Goal: Task Accomplishment & Management: Complete application form

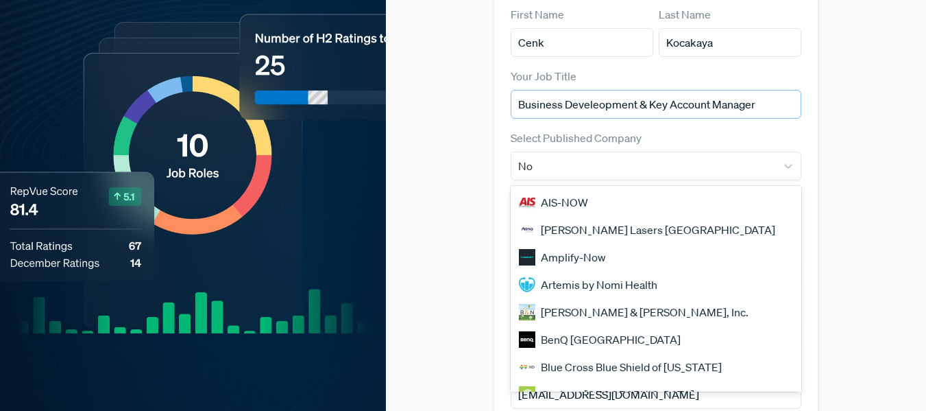
scroll to position [137, 0]
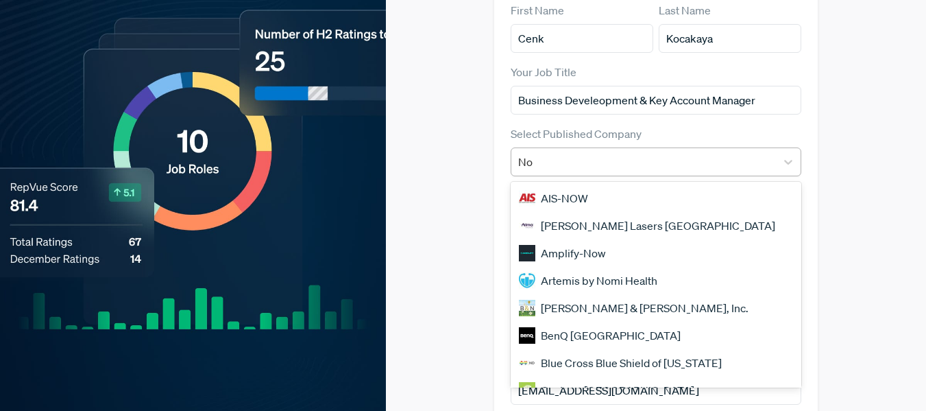
click at [665, 152] on div "No" at bounding box center [644, 161] width 252 height 19
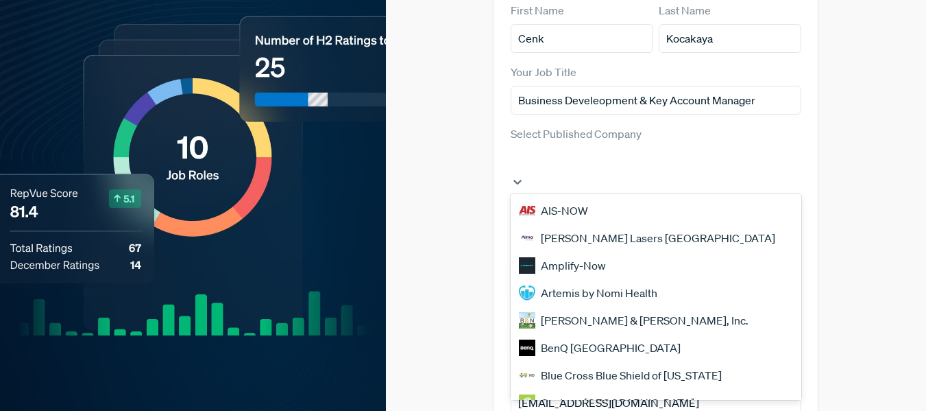
click at [760, 150] on div at bounding box center [656, 159] width 278 height 19
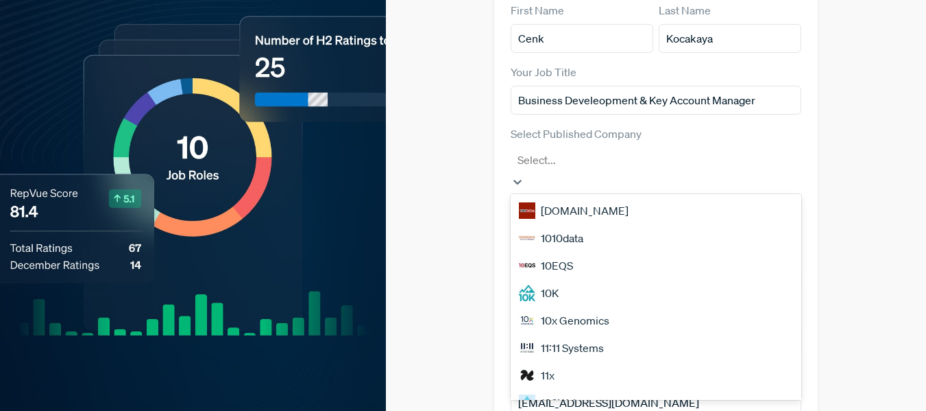
click at [524, 175] on icon at bounding box center [518, 182] width 14 height 14
click at [667, 150] on div at bounding box center [656, 159] width 278 height 19
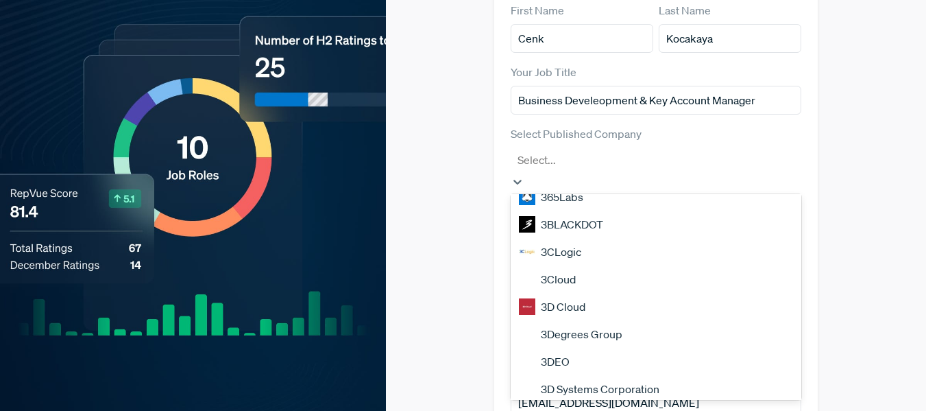
scroll to position [1171, 0]
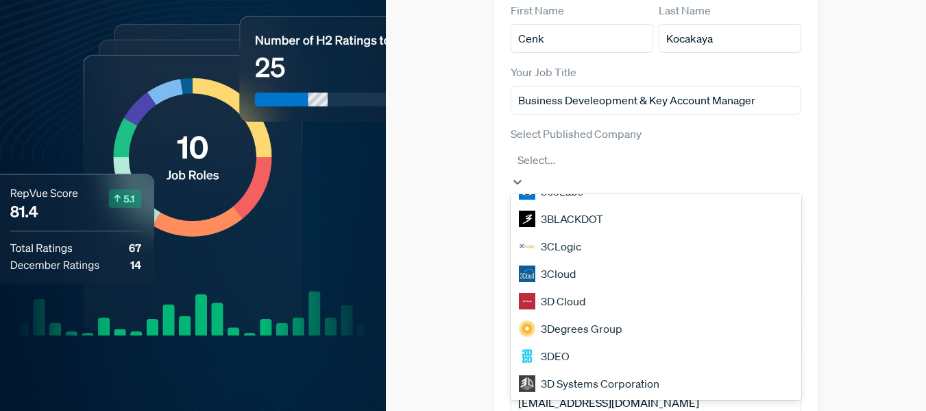
click at [892, 238] on div "Claim your Free Profile! Claim your free profile to showcase your employer bran…" at bounding box center [656, 229] width 540 height 733
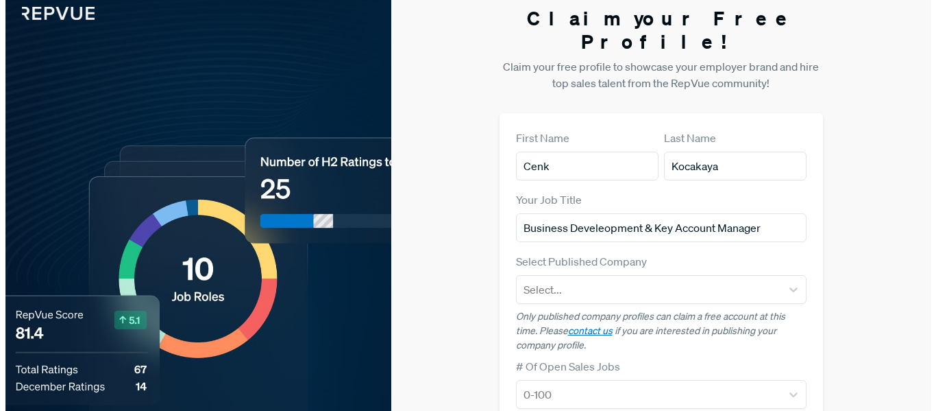
scroll to position [0, 0]
